Goal: Task Accomplishment & Management: Use online tool/utility

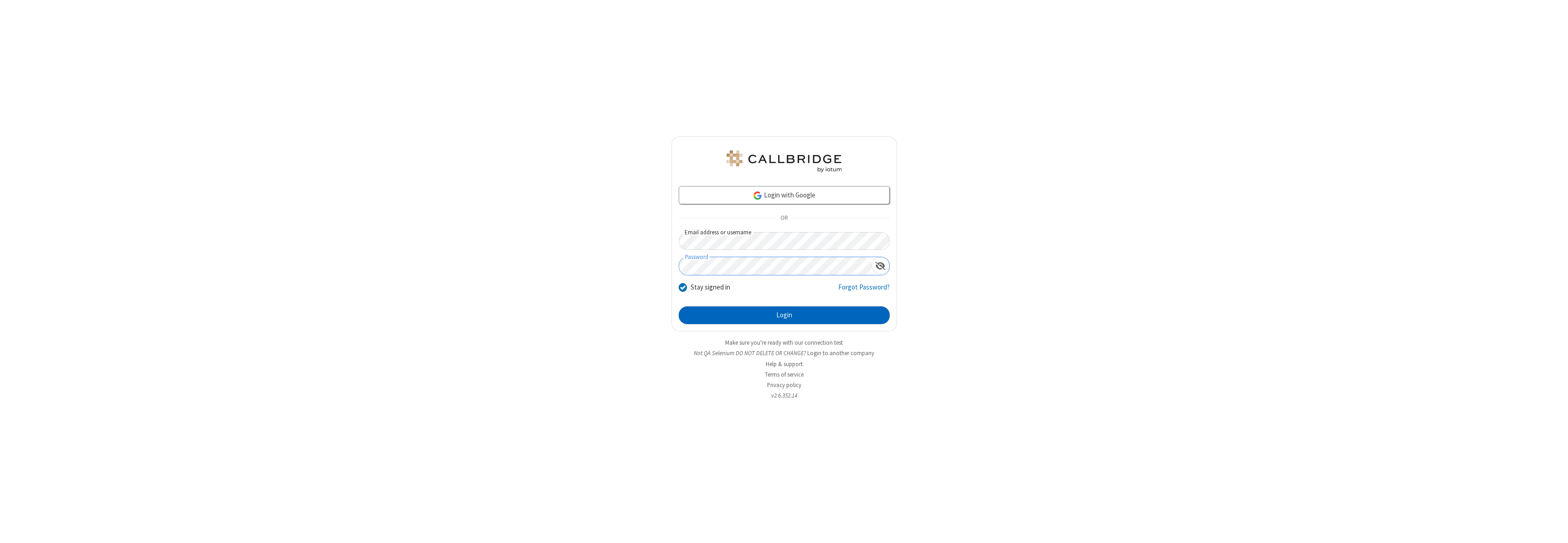
click at [784, 315] on button "Login" at bounding box center [784, 315] width 211 height 18
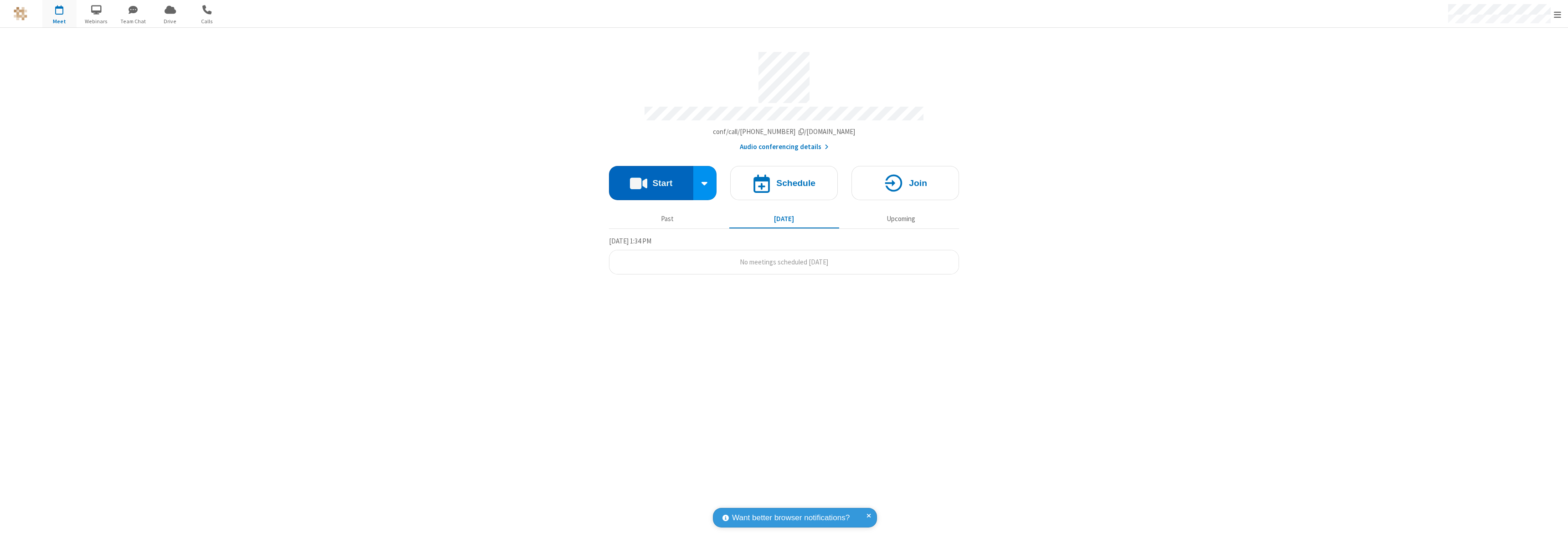
click at [651, 179] on button "Start" at bounding box center [651, 183] width 85 height 34
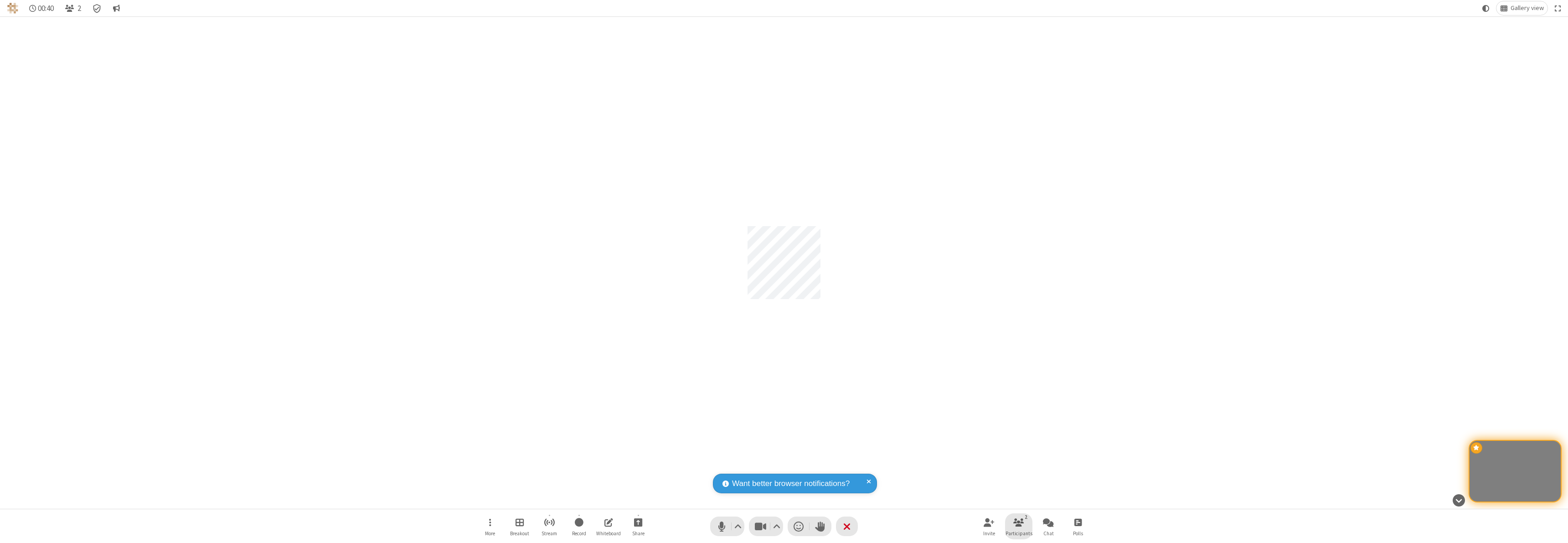
click at [1019, 533] on span "Participants" at bounding box center [1019, 533] width 27 height 5
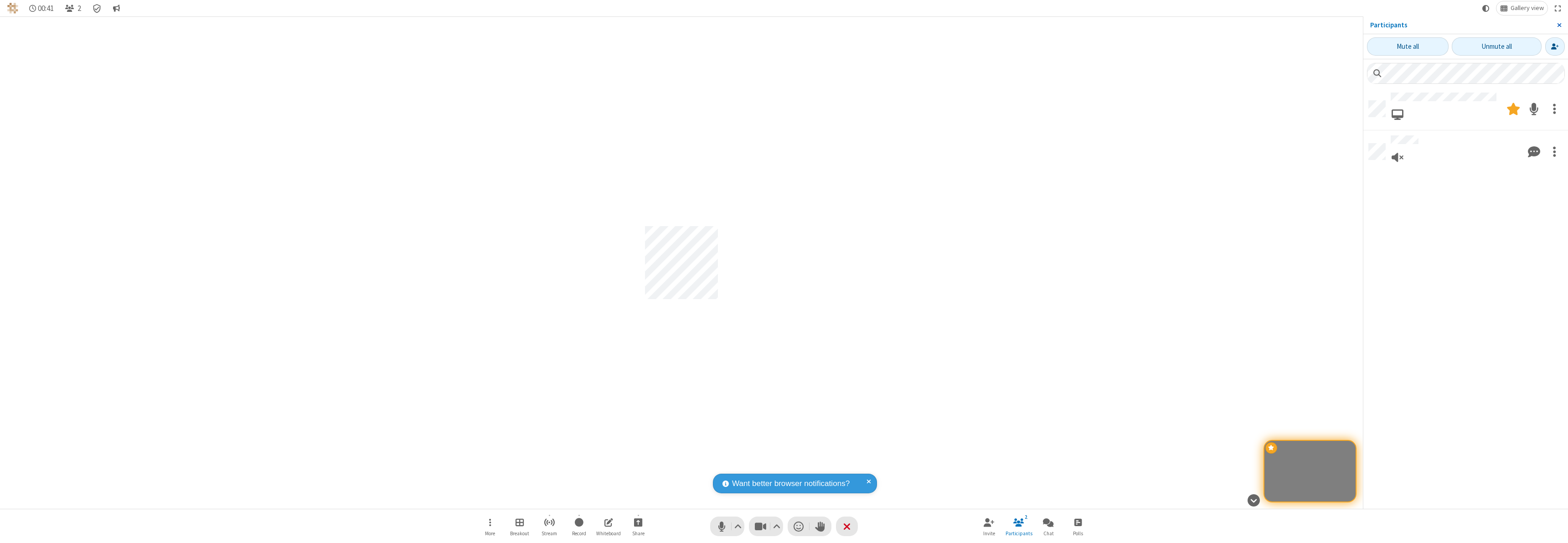
click at [1559, 25] on span "Close sidebar" at bounding box center [1559, 25] width 4 height 7
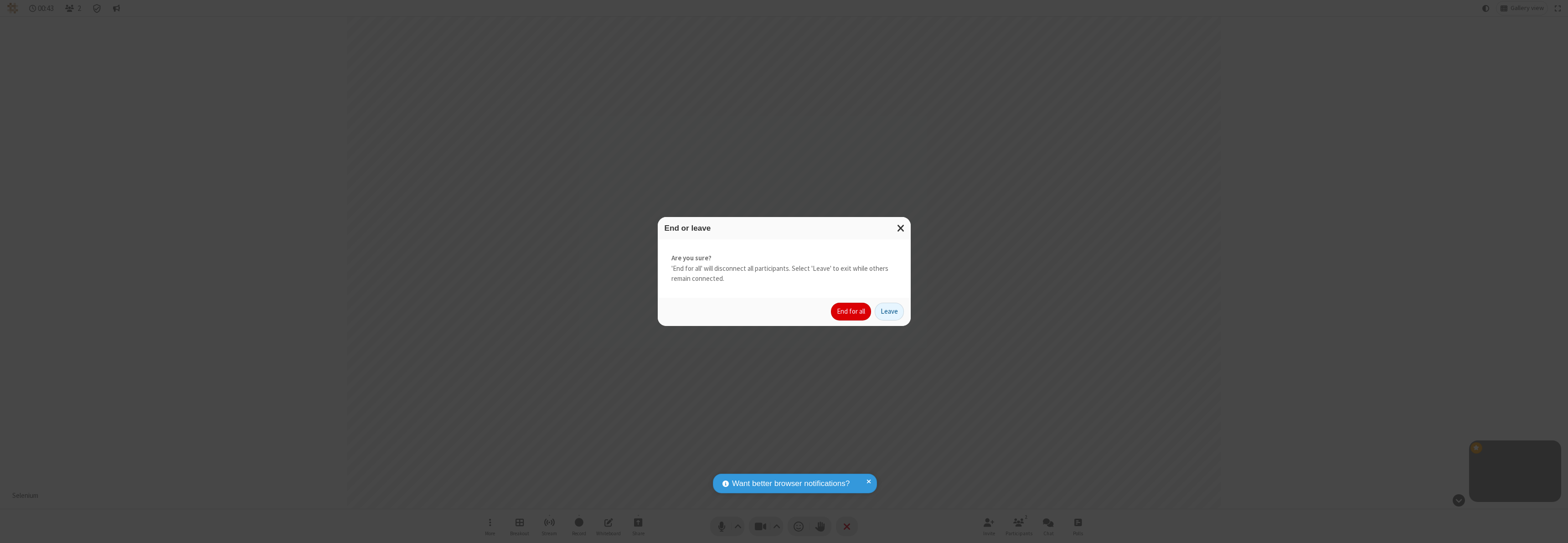
click at [852, 311] on button "End for all" at bounding box center [851, 312] width 40 height 18
